Goal: Entertainment & Leisure: Consume media (video, audio)

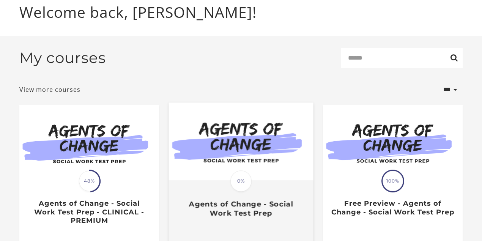
scroll to position [118, 0]
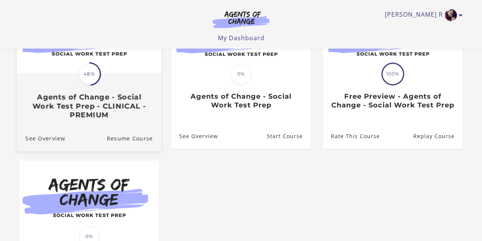
click at [81, 96] on h3 "Agents of Change - Social Work Test Prep - CLINICAL - PREMIUM" at bounding box center [88, 106] width 127 height 27
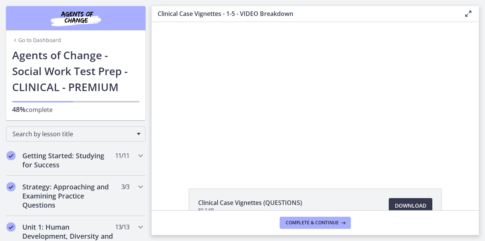
click at [468, 13] on icon at bounding box center [468, 13] width 9 height 9
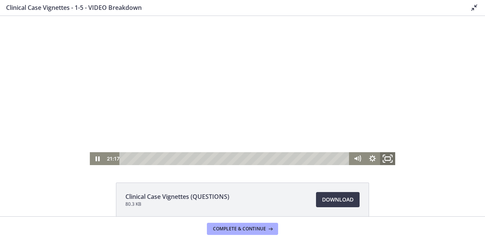
drag, startPoint x: 384, startPoint y: 156, endPoint x: 385, endPoint y: 196, distance: 39.4
click at [385, 157] on icon "Fullscreen" at bounding box center [388, 159] width 18 height 16
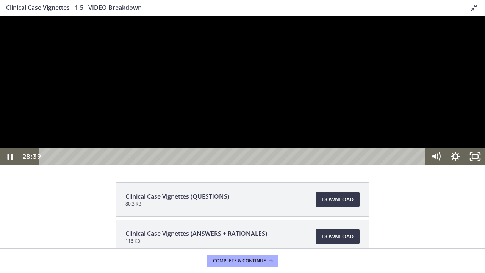
drag, startPoint x: 393, startPoint y: 103, endPoint x: 416, endPoint y: 172, distance: 72.9
click at [404, 141] on div at bounding box center [242, 90] width 485 height 149
click at [480, 167] on icon "Unfullscreen" at bounding box center [476, 157] width 24 height 20
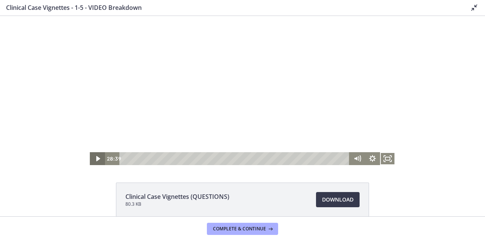
click at [96, 157] on icon "Play Video" at bounding box center [98, 158] width 4 height 5
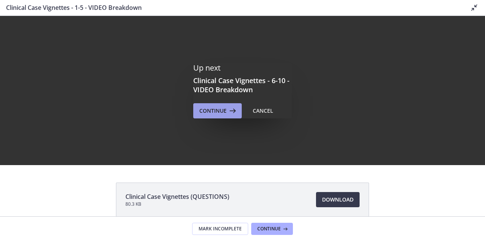
click at [214, 113] on span "Continue" at bounding box center [212, 110] width 27 height 9
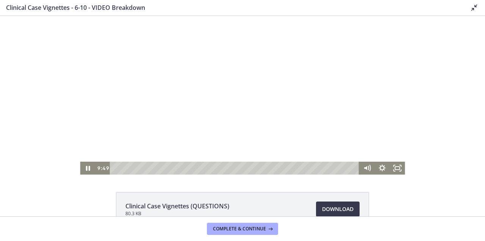
click at [187, 73] on div at bounding box center [242, 95] width 325 height 158
